Goal: Task Accomplishment & Management: Manage account settings

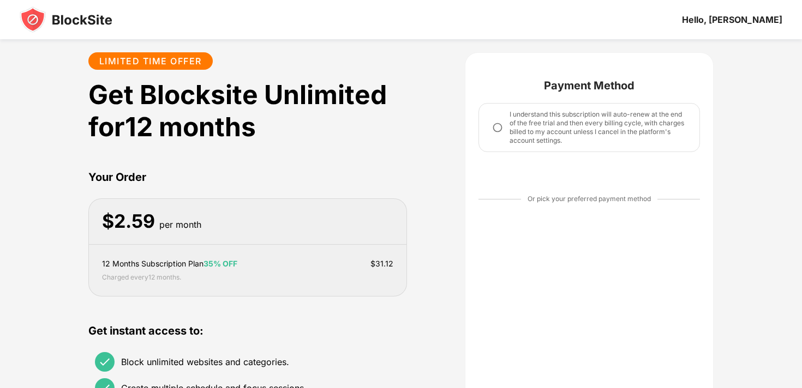
scroll to position [213, 0]
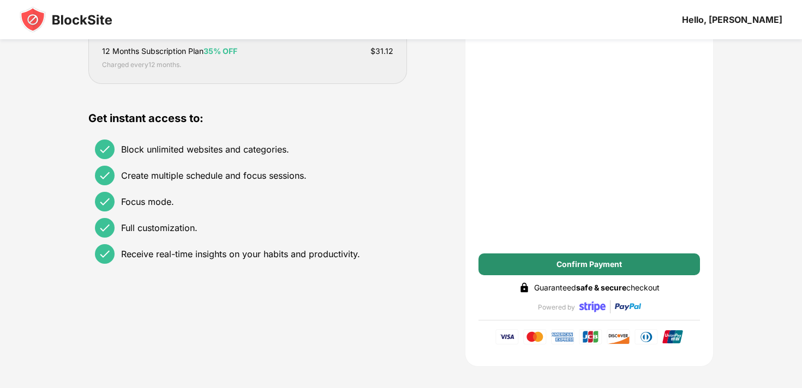
click at [518, 260] on div "Confirm Payment" at bounding box center [588, 265] width 221 height 22
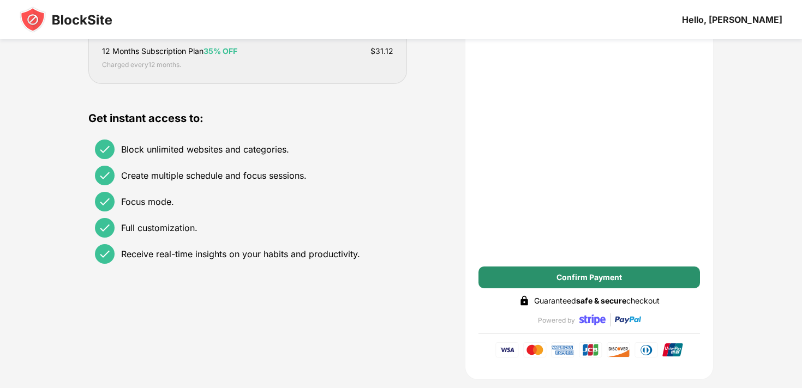
click at [597, 275] on div "Confirm Payment" at bounding box center [588, 277] width 65 height 9
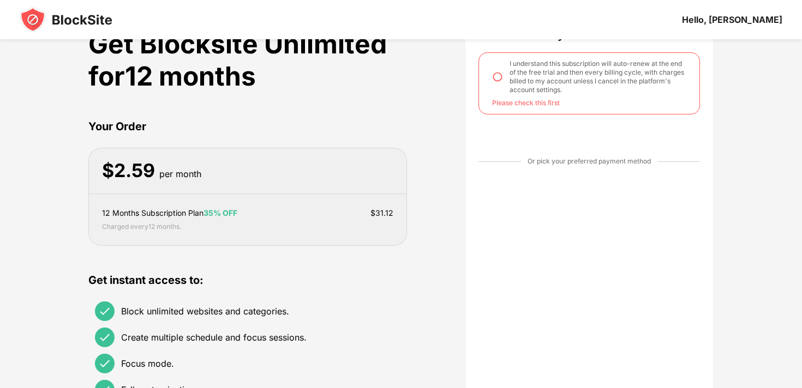
scroll to position [46, 0]
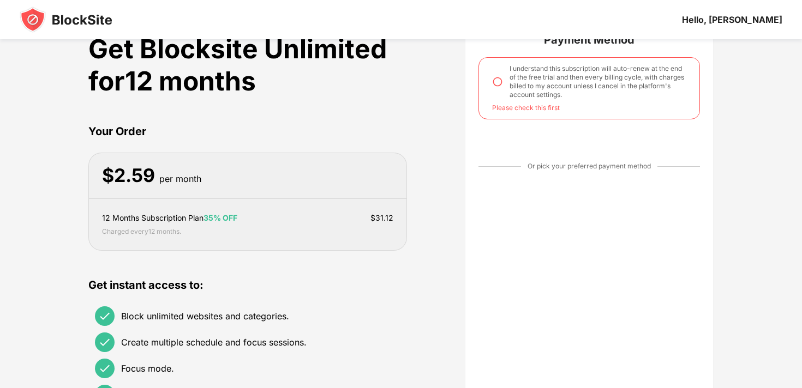
click at [498, 82] on img at bounding box center [497, 81] width 11 height 11
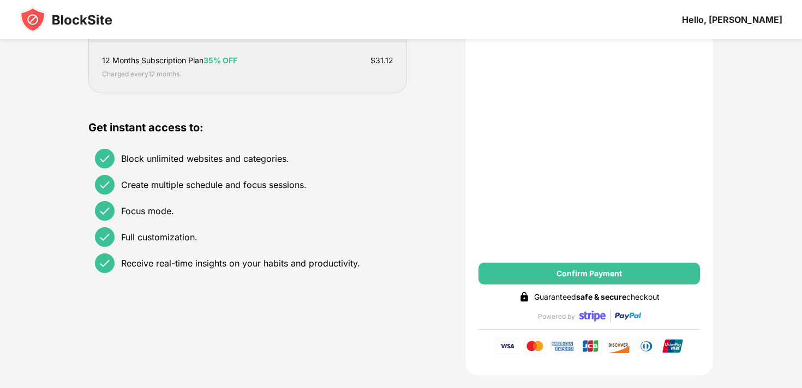
scroll to position [209, 0]
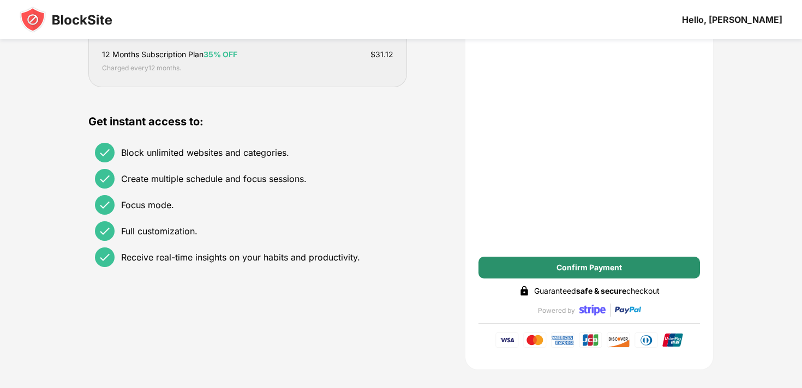
click at [633, 263] on div "Confirm Payment" at bounding box center [588, 268] width 221 height 22
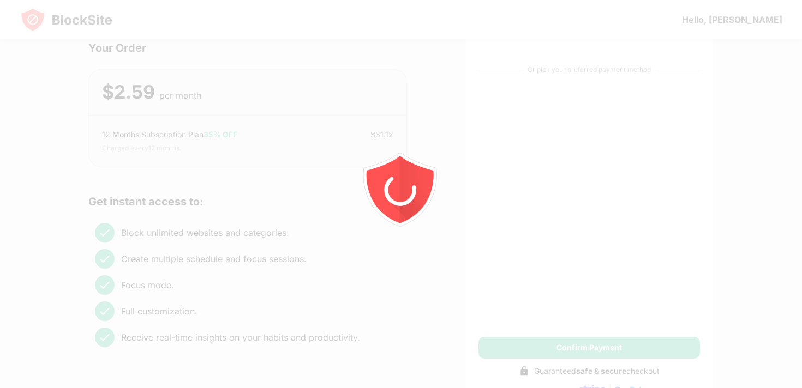
scroll to position [0, 0]
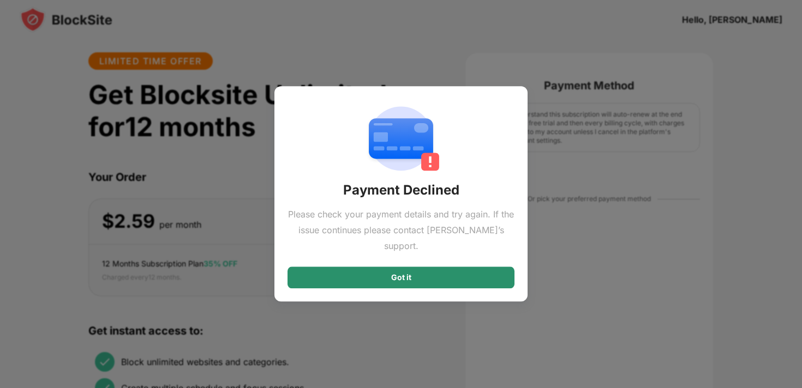
click at [439, 270] on div "Got it" at bounding box center [400, 278] width 227 height 22
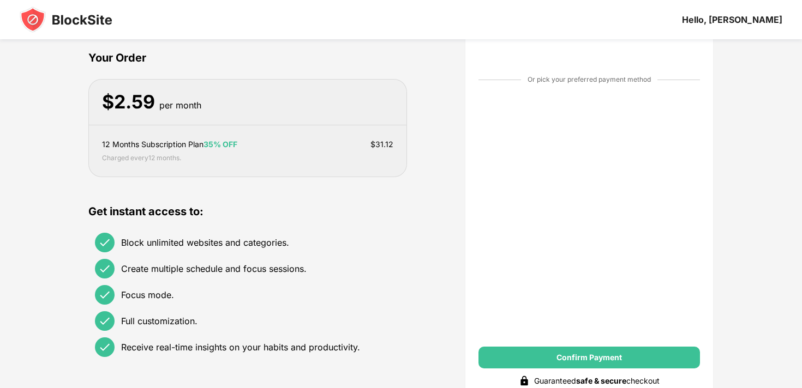
scroll to position [123, 0]
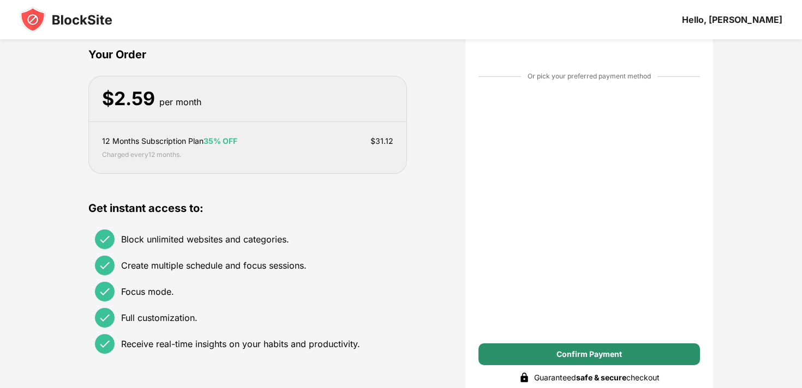
click at [564, 353] on div "Confirm Payment" at bounding box center [588, 354] width 65 height 9
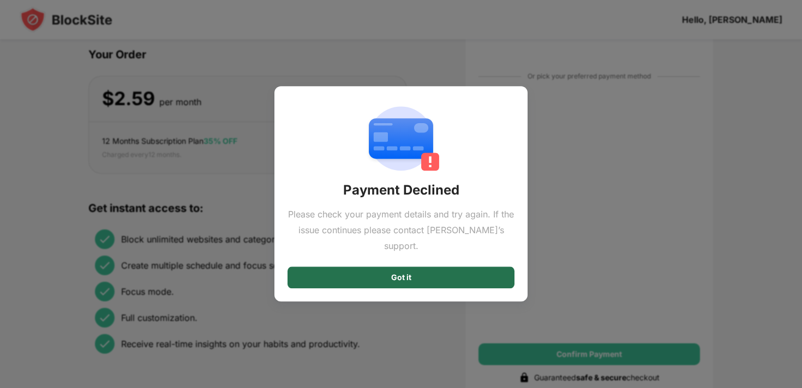
click at [470, 269] on div "Got it" at bounding box center [400, 278] width 227 height 22
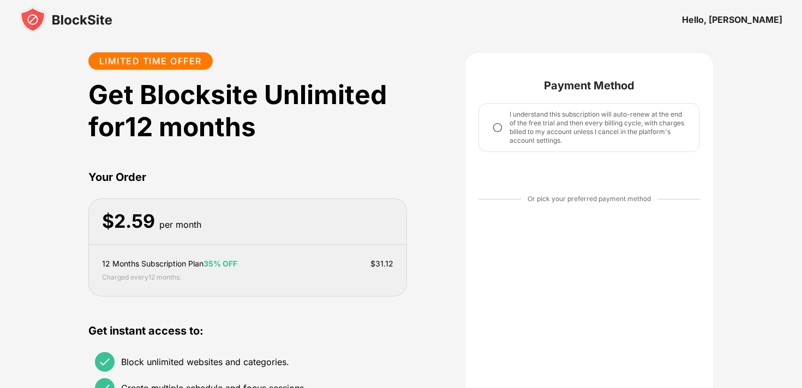
click at [498, 129] on img at bounding box center [497, 127] width 11 height 11
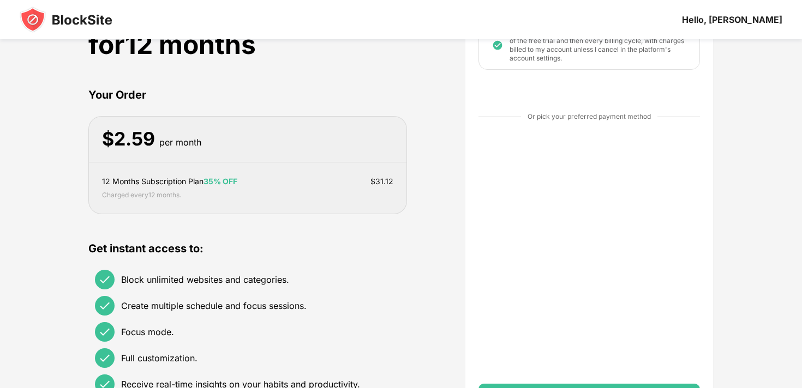
scroll to position [99, 0]
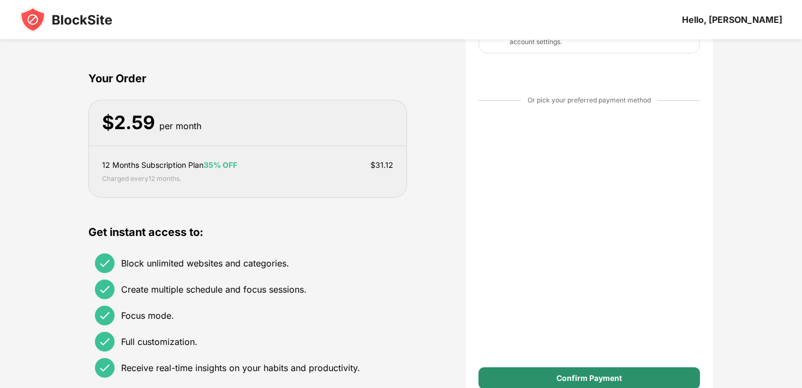
click at [591, 377] on div "Confirm Payment" at bounding box center [588, 378] width 65 height 9
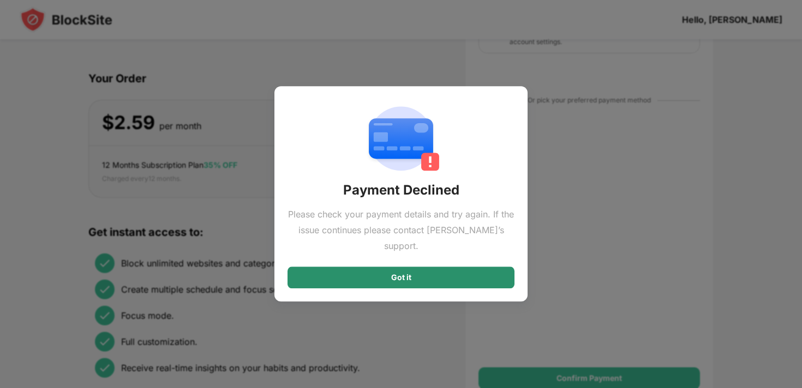
click at [455, 273] on div "Got it" at bounding box center [400, 278] width 227 height 22
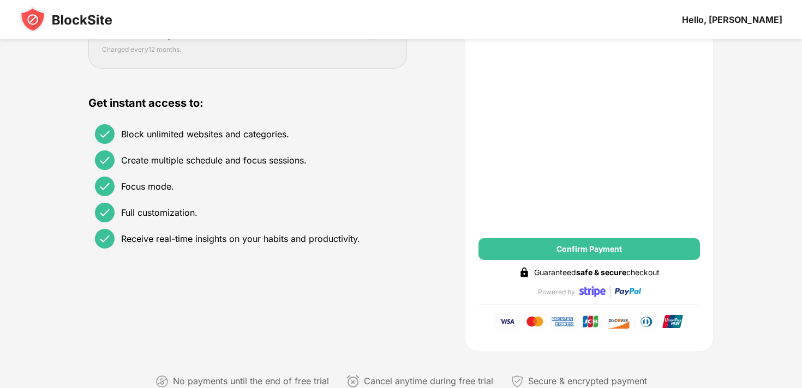
scroll to position [231, 0]
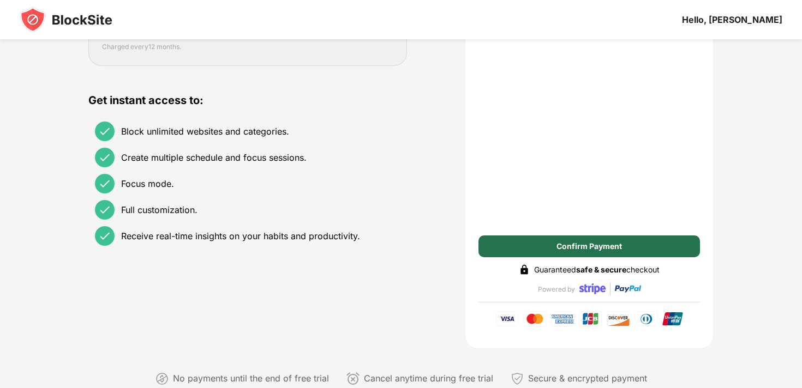
click at [610, 250] on div "Confirm Payment" at bounding box center [588, 246] width 65 height 9
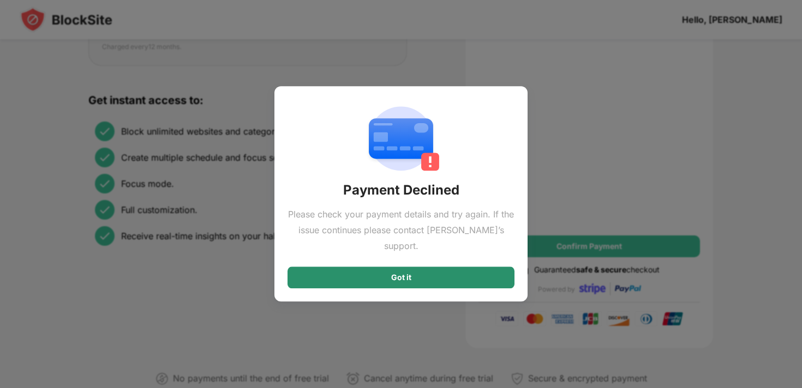
click at [478, 267] on div "Got it" at bounding box center [400, 278] width 227 height 22
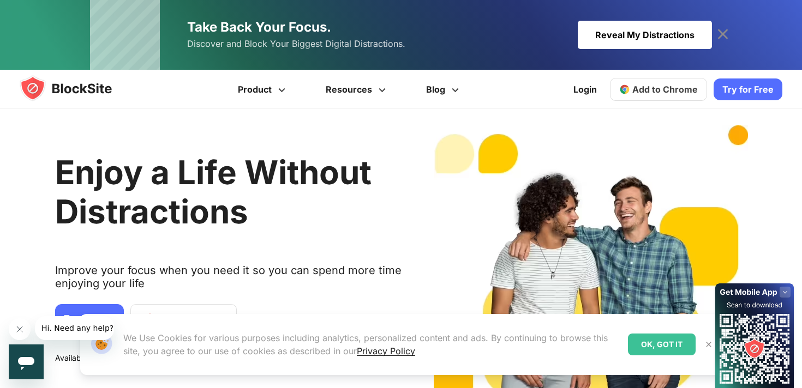
click at [14, 328] on button "Close message from company" at bounding box center [20, 330] width 22 height 22
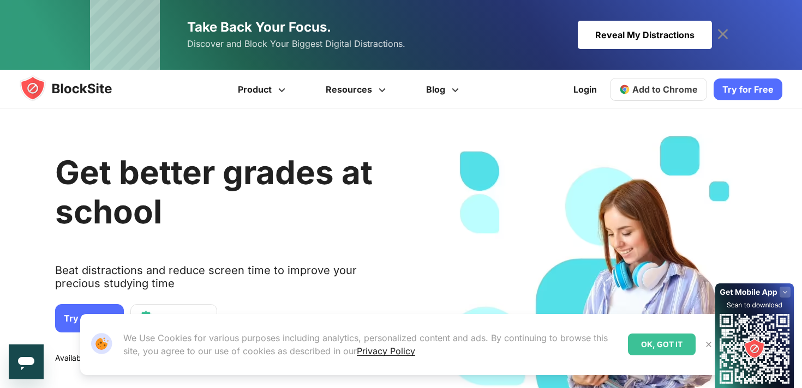
click at [670, 45] on div "Reveal My Distractions" at bounding box center [645, 35] width 134 height 28
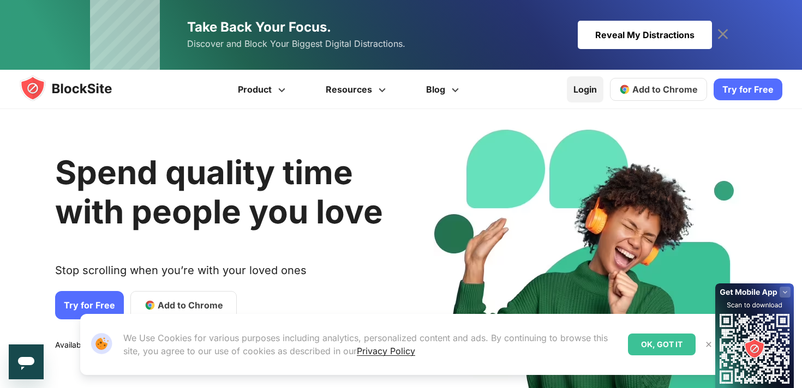
click at [594, 84] on link "Login" at bounding box center [585, 89] width 37 height 26
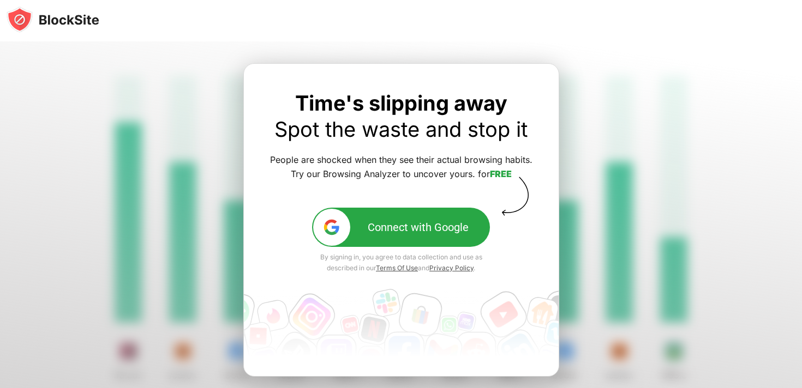
click at [411, 233] on div "Connect with Google" at bounding box center [418, 227] width 101 height 13
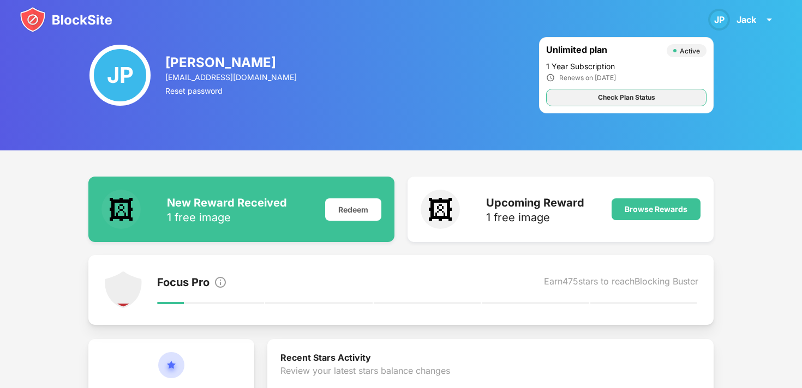
click at [654, 101] on div "Check Plan Status" at bounding box center [626, 97] width 57 height 11
click at [649, 97] on div "Check Plan Status" at bounding box center [626, 97] width 57 height 11
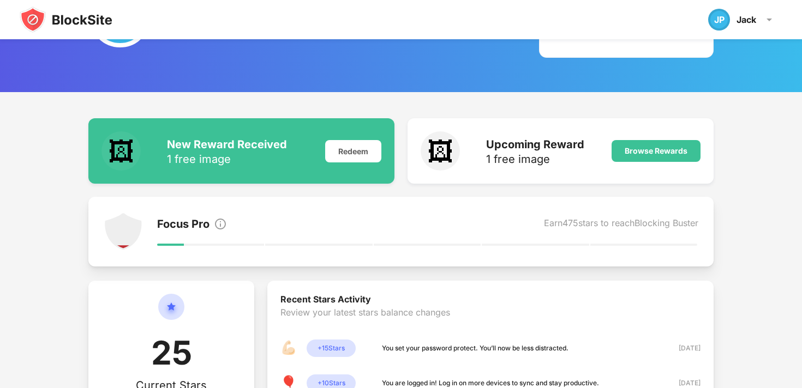
scroll to position [70, 0]
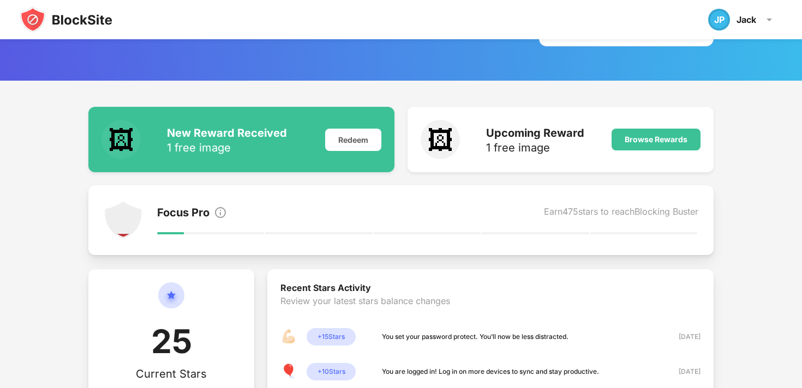
click at [172, 215] on div "Focus Pro" at bounding box center [183, 213] width 52 height 15
click at [63, 11] on img at bounding box center [66, 20] width 93 height 26
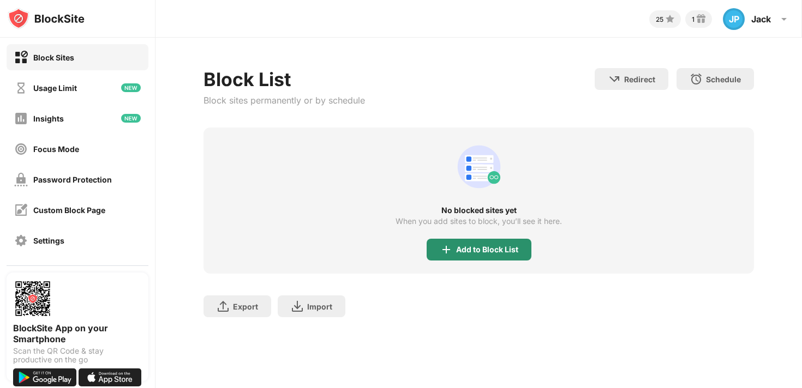
click at [490, 253] on div "Add to Block List" at bounding box center [487, 249] width 62 height 9
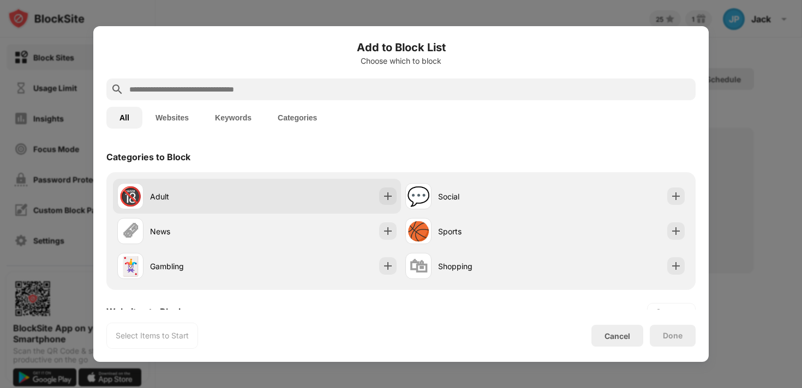
click at [345, 199] on div "🔞 Adult" at bounding box center [257, 196] width 288 height 35
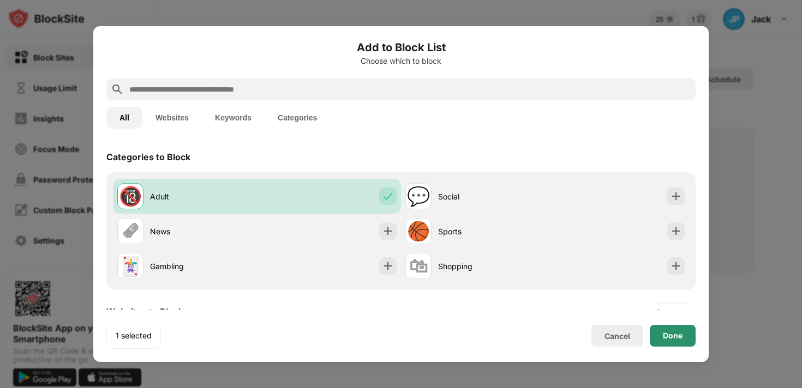
click at [671, 331] on div "Done" at bounding box center [673, 336] width 46 height 22
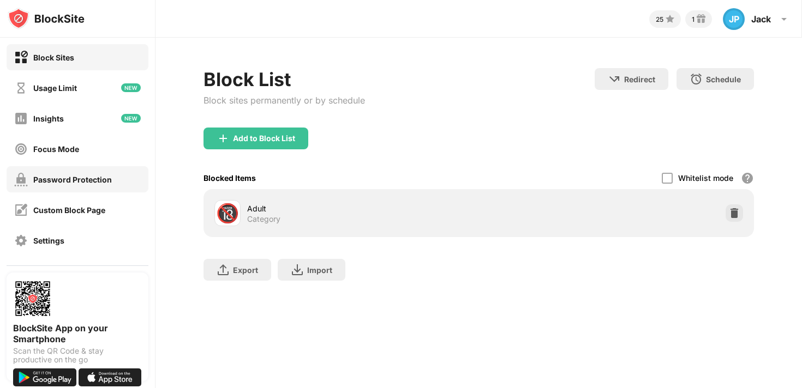
click at [92, 176] on div "Password Protection" at bounding box center [72, 179] width 79 height 9
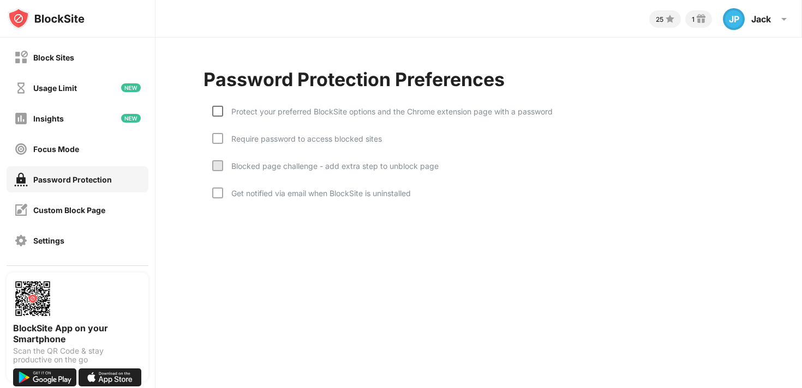
click at [220, 107] on div at bounding box center [217, 111] width 11 height 11
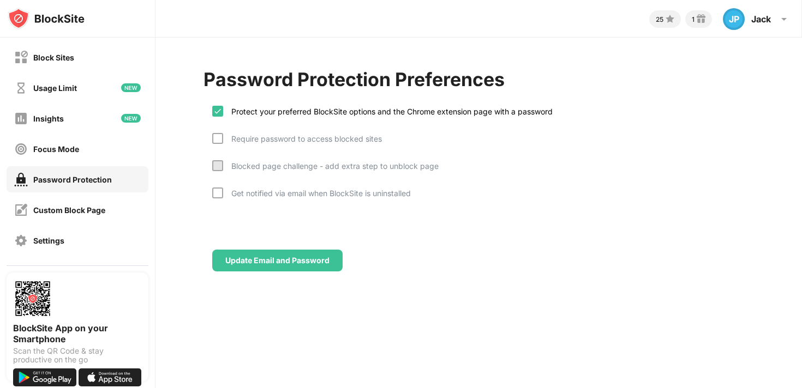
click at [218, 132] on div "Protect your preferred BlockSite options and the Chrome extension page with a p…" at bounding box center [382, 119] width 340 height 27
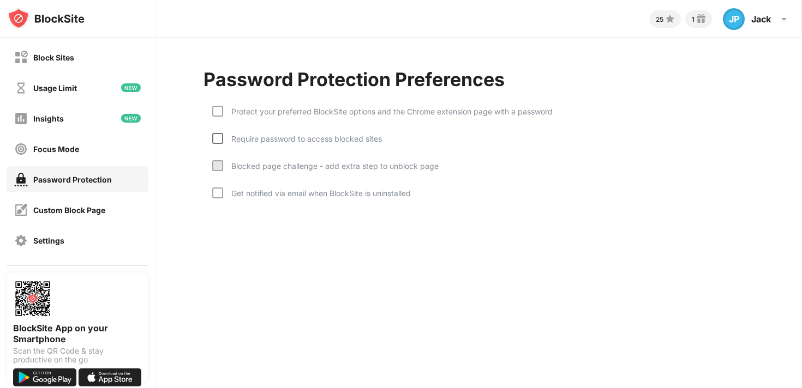
click at [218, 136] on div at bounding box center [217, 138] width 11 height 11
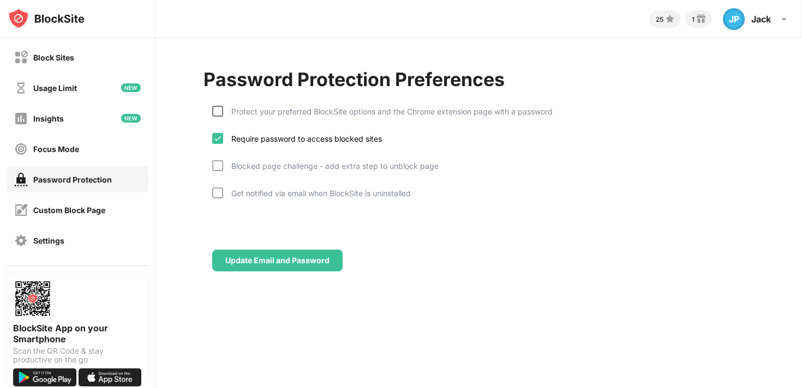
click at [218, 114] on div at bounding box center [217, 111] width 11 height 11
click at [222, 165] on div at bounding box center [217, 165] width 11 height 11
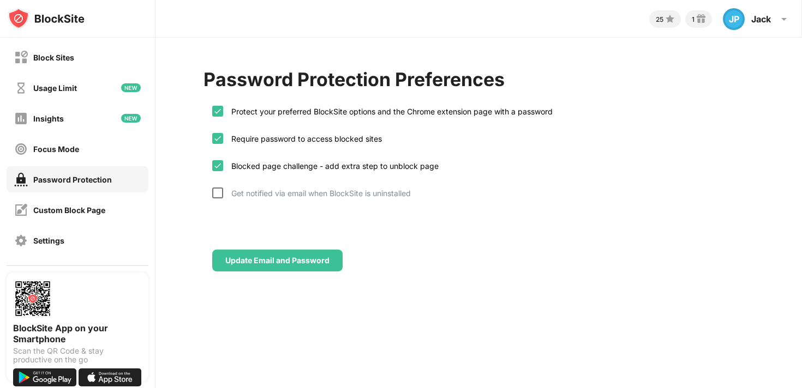
click at [219, 191] on div at bounding box center [217, 193] width 11 height 11
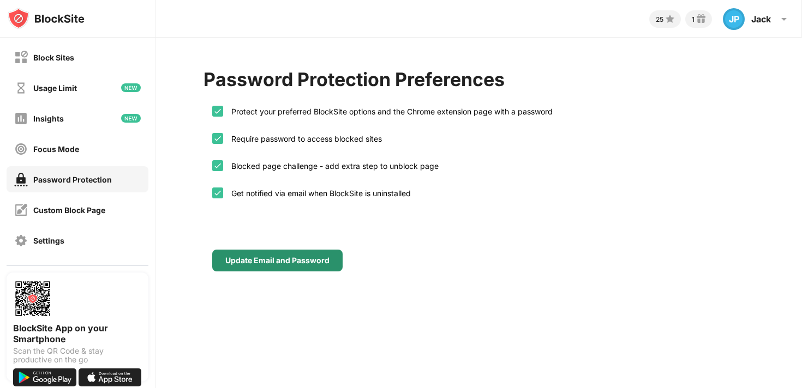
click at [290, 266] on div "Update Email and Password" at bounding box center [277, 261] width 130 height 22
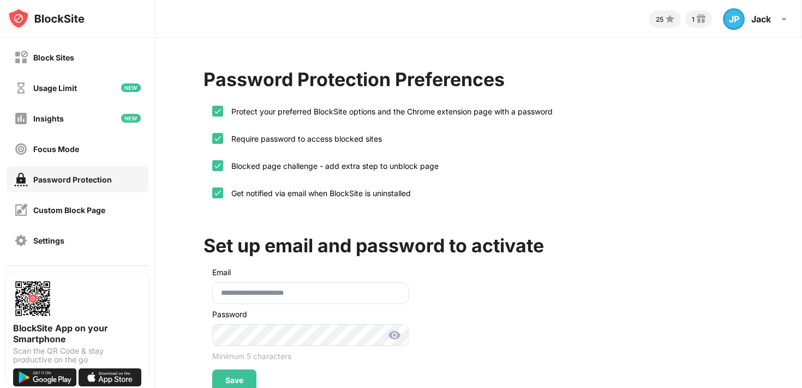
scroll to position [34, 0]
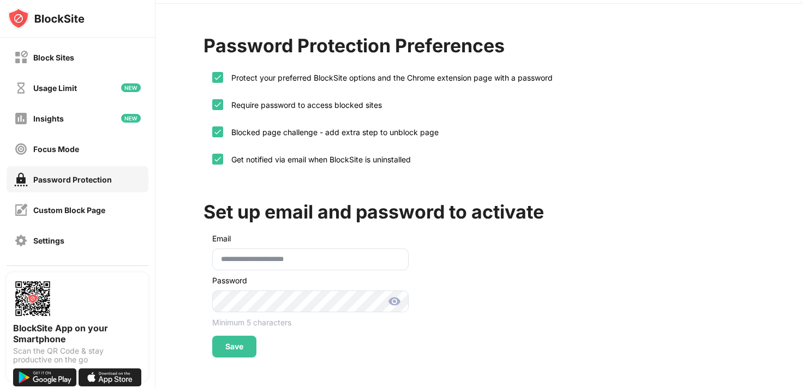
click at [393, 304] on img at bounding box center [394, 301] width 13 height 13
click at [249, 351] on div "Save" at bounding box center [234, 347] width 44 height 22
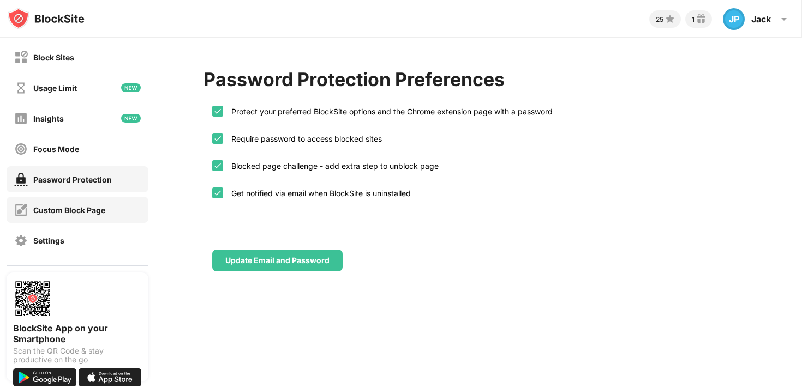
click at [97, 217] on div "Custom Block Page" at bounding box center [78, 210] width 142 height 26
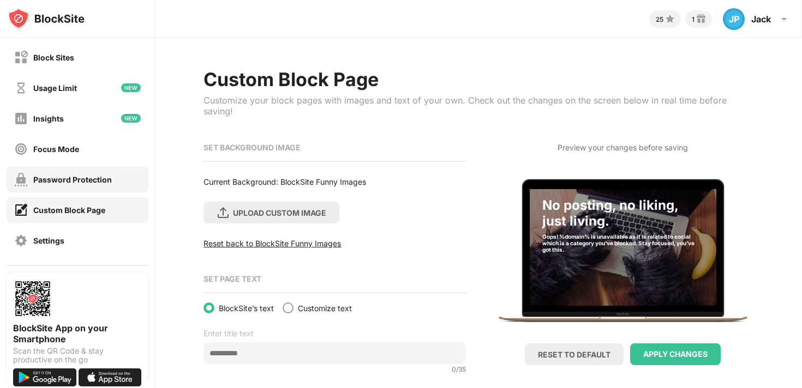
click at [95, 179] on div "Password Protection" at bounding box center [72, 179] width 79 height 9
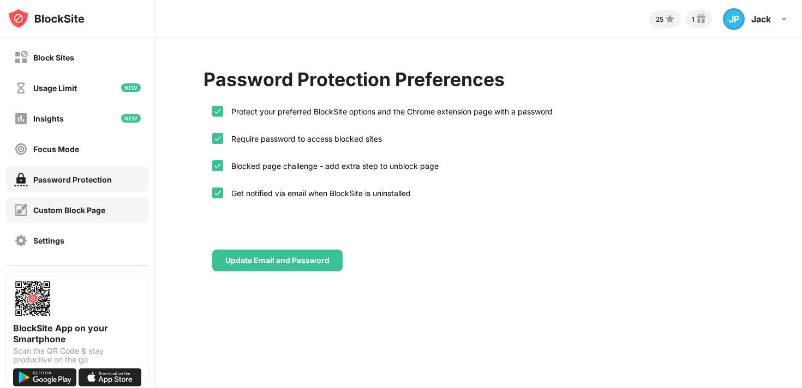
click at [105, 218] on div "Custom Block Page" at bounding box center [78, 210] width 142 height 26
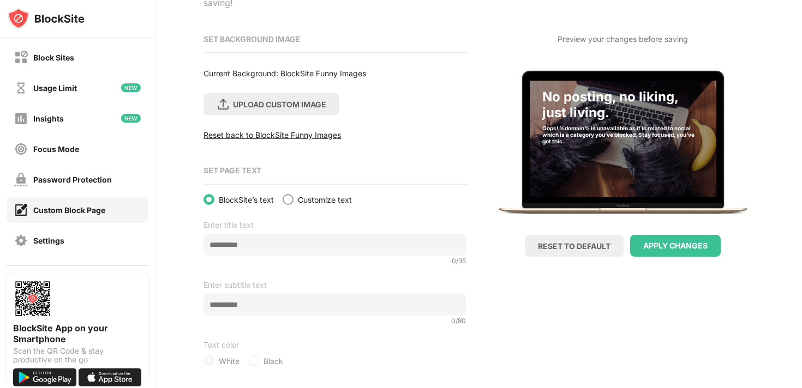
scroll to position [108, 0]
click at [69, 89] on div "Usage Limit" at bounding box center [55, 87] width 44 height 9
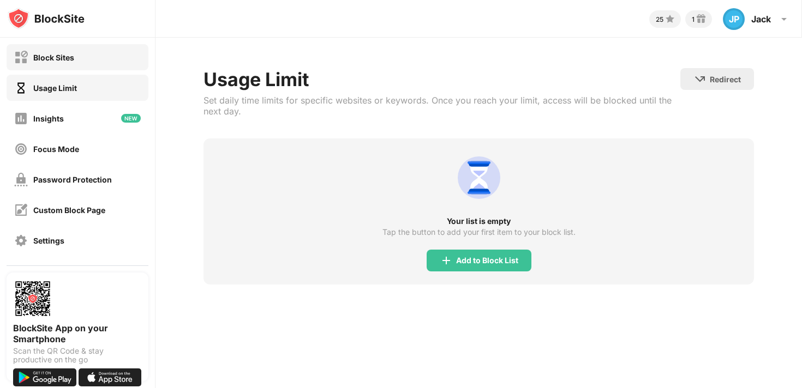
click at [68, 67] on div "Block Sites" at bounding box center [78, 57] width 142 height 26
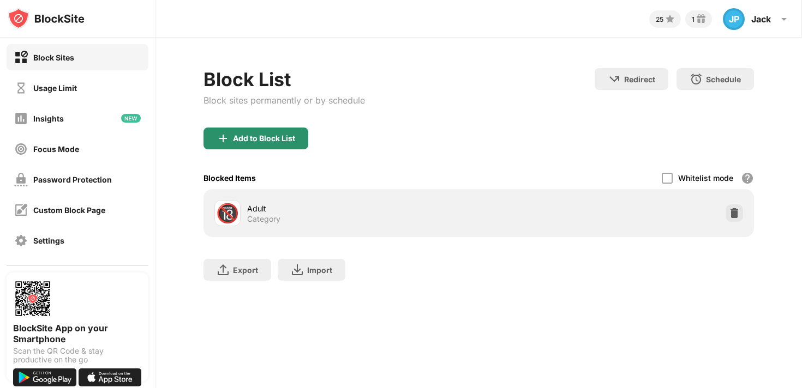
click at [274, 133] on div "Add to Block List" at bounding box center [255, 139] width 105 height 22
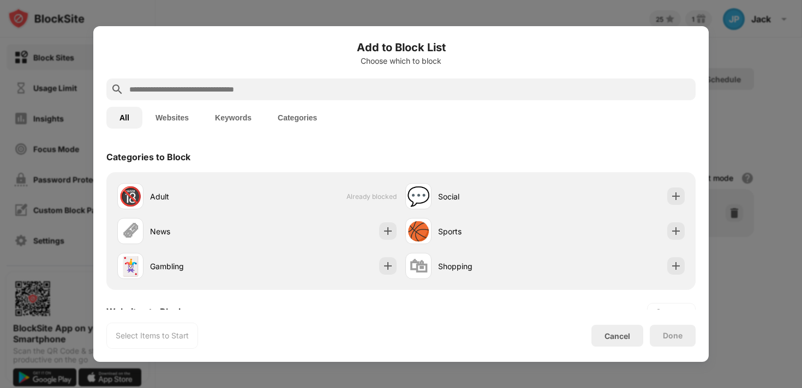
click at [261, 86] on input "text" at bounding box center [409, 89] width 563 height 13
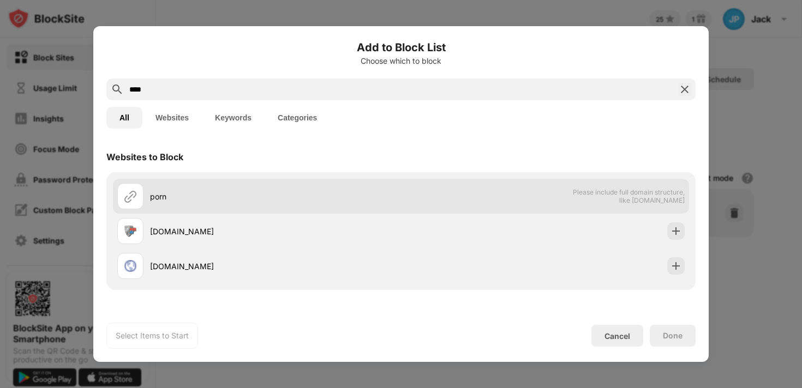
type input "****"
click at [573, 197] on span "Please include full domain structure, like domain.com" at bounding box center [628, 196] width 112 height 16
click at [264, 197] on div "porn" at bounding box center [275, 196] width 251 height 11
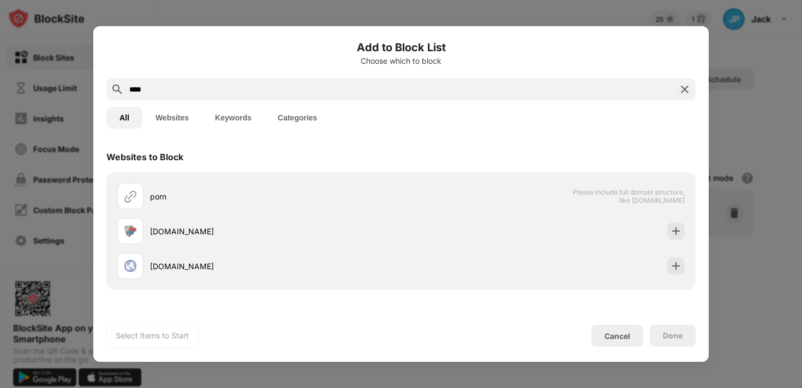
click at [187, 119] on button "Websites" at bounding box center [171, 118] width 59 height 22
click at [190, 92] on input "****" at bounding box center [400, 89] width 545 height 13
click at [172, 122] on button "Websites" at bounding box center [171, 118] width 59 height 22
click at [142, 107] on button "Websites" at bounding box center [171, 118] width 59 height 22
click at [676, 335] on div "Done" at bounding box center [673, 336] width 20 height 9
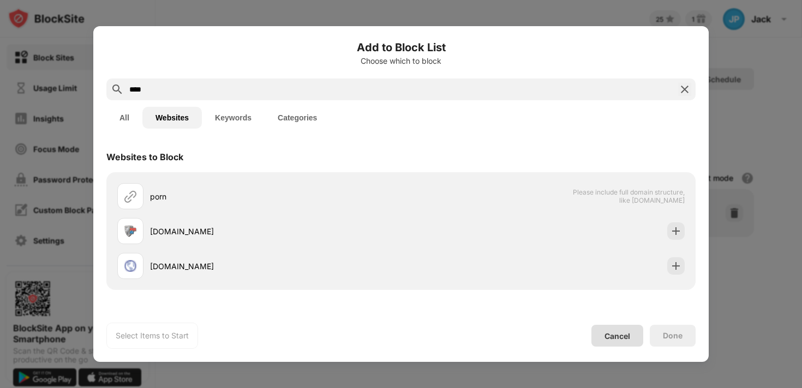
click at [635, 337] on div "Cancel" at bounding box center [617, 336] width 52 height 22
